Goal: Task Accomplishment & Management: Manage account settings

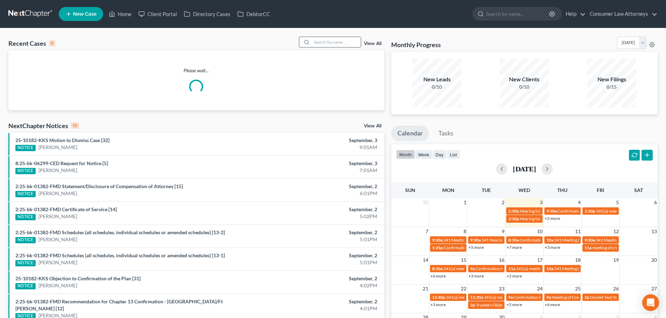
click at [330, 44] on input "search" at bounding box center [336, 42] width 49 height 10
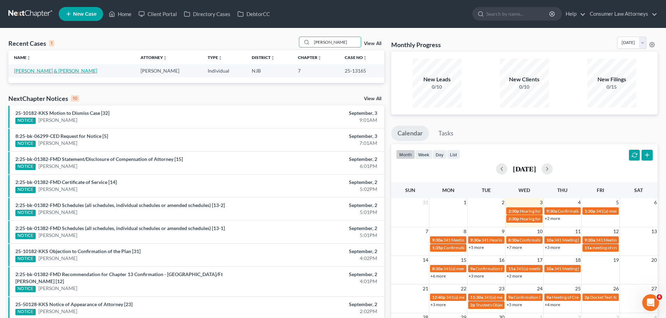
type input "[PERSON_NAME]"
click at [52, 73] on link "[PERSON_NAME] & [PERSON_NAME]" at bounding box center [55, 71] width 83 height 6
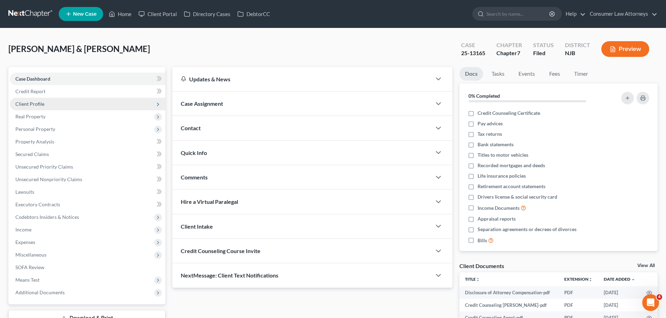
click at [46, 103] on span "Client Profile" at bounding box center [87, 104] width 155 height 13
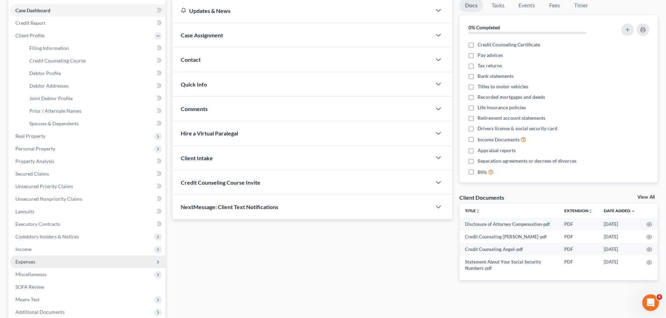
scroll to position [70, 0]
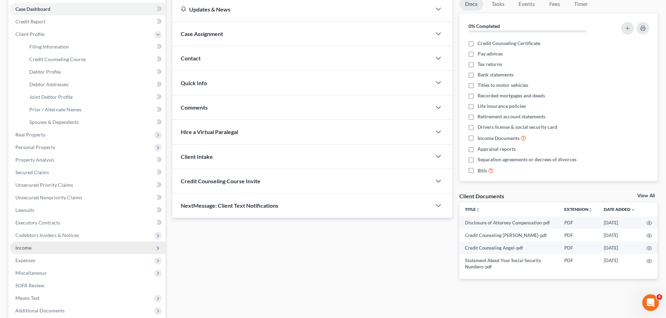
click at [44, 251] on span "Income" at bounding box center [87, 248] width 155 height 13
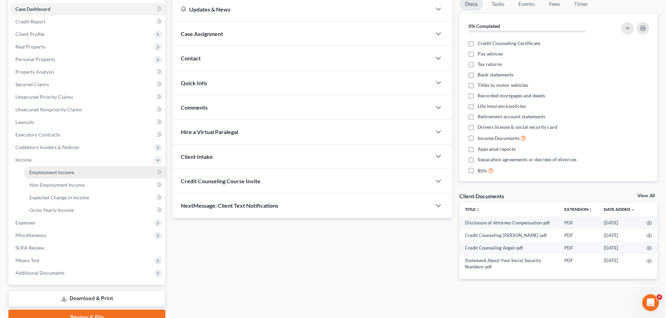
click at [63, 172] on span "Employment Income" at bounding box center [51, 172] width 45 height 6
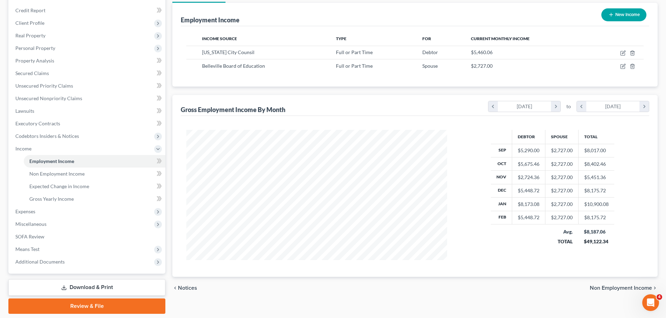
scroll to position [103, 0]
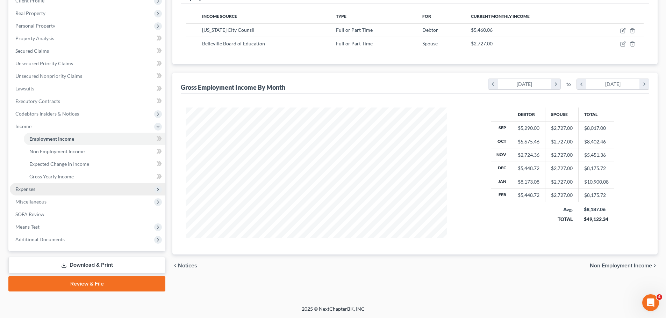
click at [35, 190] on span "Expenses" at bounding box center [25, 189] width 20 height 6
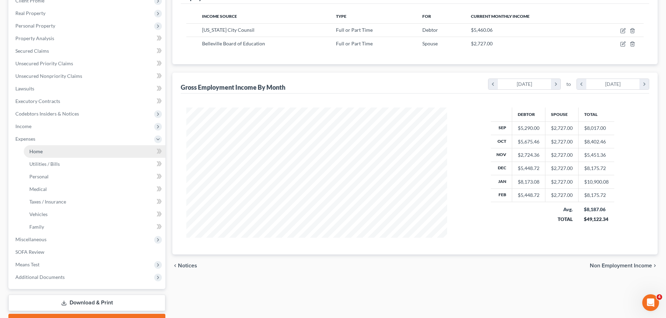
click at [62, 154] on link "Home" at bounding box center [94, 151] width 141 height 13
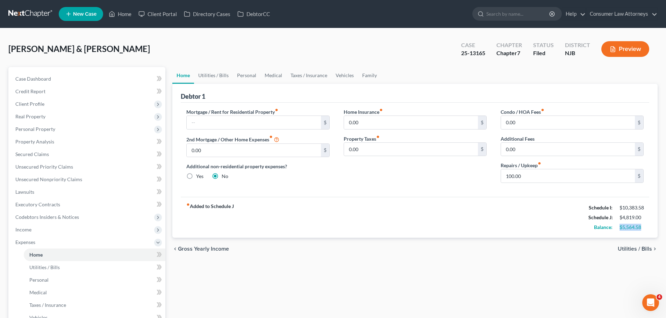
drag, startPoint x: 621, startPoint y: 228, endPoint x: 654, endPoint y: 229, distance: 32.9
click at [654, 229] on div "Debtor 1 Mortgage / Rent for Residential Property fiber_manual_record $ 2nd Mor…" at bounding box center [414, 161] width 485 height 154
click at [35, 154] on span "Secured Claims" at bounding box center [32, 154] width 34 height 6
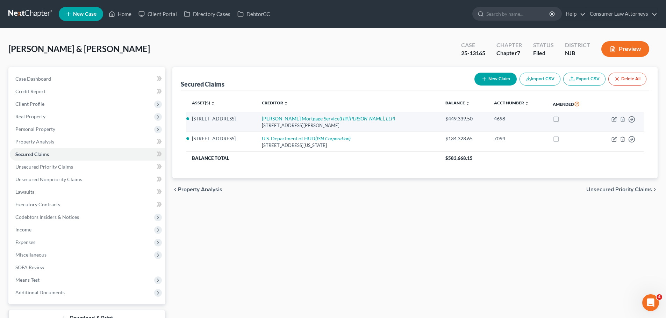
drag, startPoint x: 352, startPoint y: 125, endPoint x: 248, endPoint y: 128, distance: 103.8
click at [248, 128] on tr "[STREET_ADDRESS][PERSON_NAME] Mortgage Service ([GEOGRAPHIC_DATA][PERSON_NAME],…" at bounding box center [414, 122] width 457 height 20
click at [613, 121] on icon "button" at bounding box center [614, 120] width 6 height 6
select select "4"
select select "12"
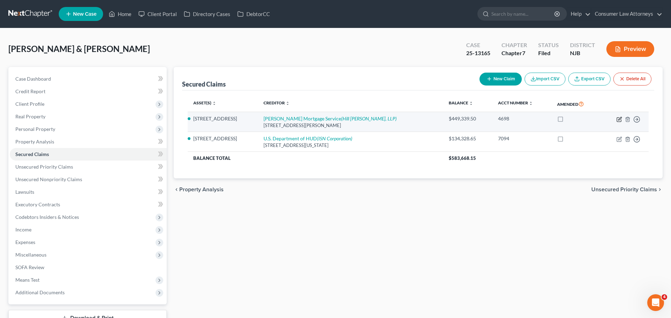
select select "4"
select select "2"
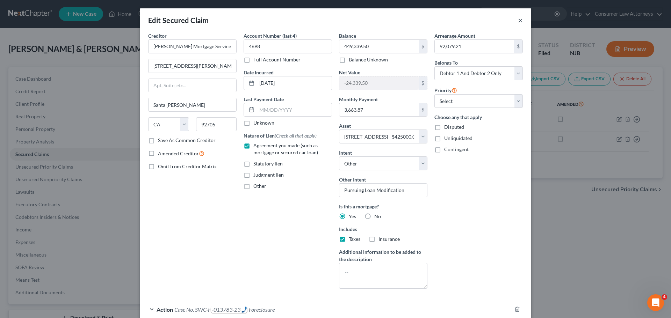
click at [519, 21] on button "×" at bounding box center [520, 20] width 5 height 8
